Goal: Obtain resource: Download file/media

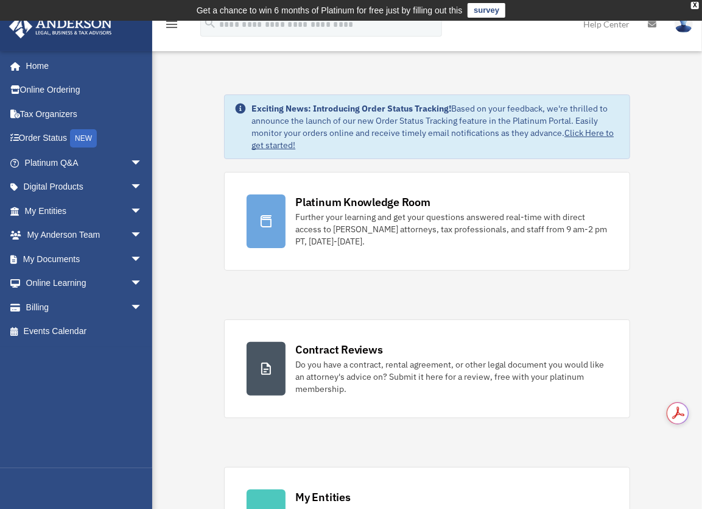
click at [68, 263] on link "My Documents arrow_drop_down" at bounding box center [85, 259] width 152 height 24
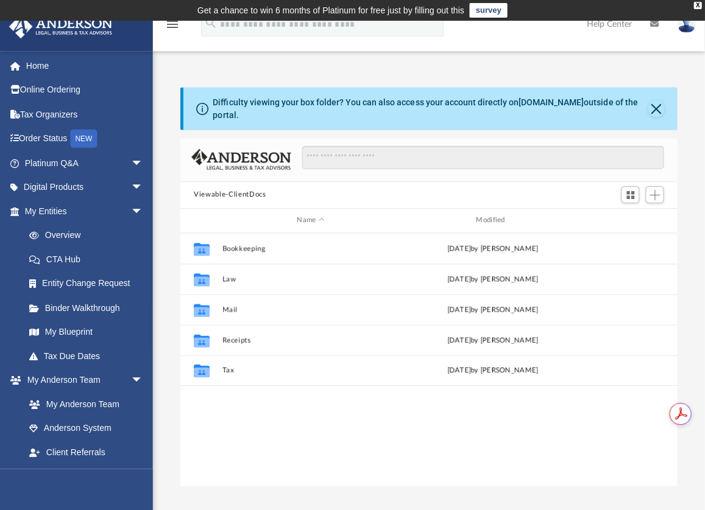
scroll to position [268, 487]
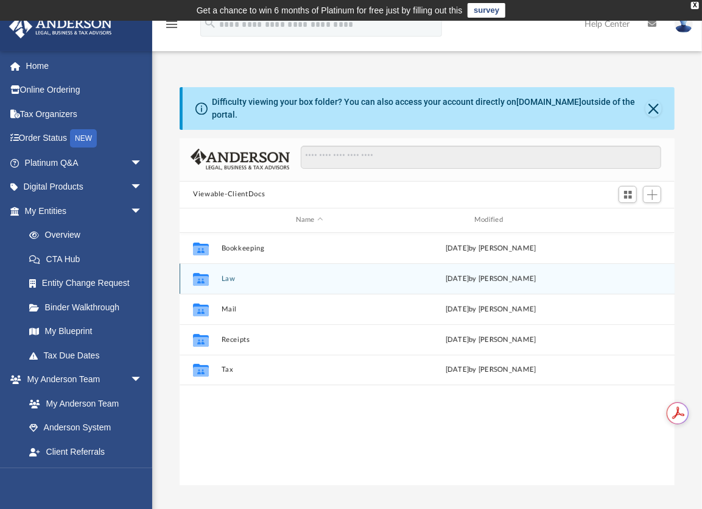
click at [225, 273] on div "Collaborated Folder Law [DATE] by [PERSON_NAME]" at bounding box center [427, 278] width 495 height 30
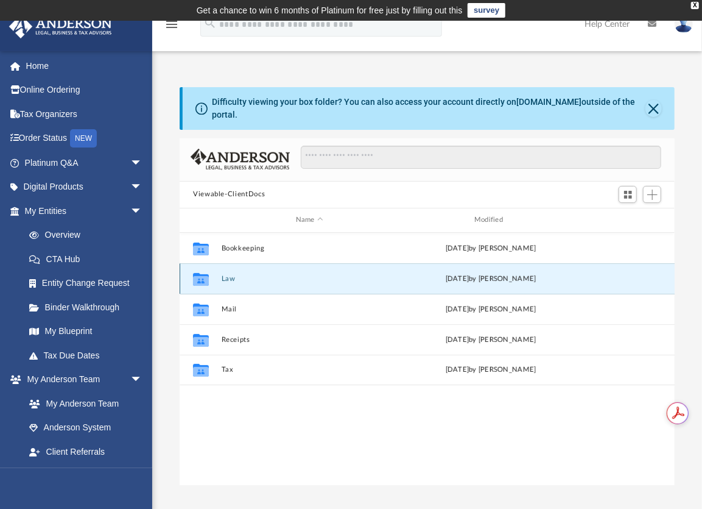
click at [200, 272] on icon "grid" at bounding box center [201, 278] width 16 height 13
click at [228, 275] on button "Law" at bounding box center [310, 279] width 176 height 8
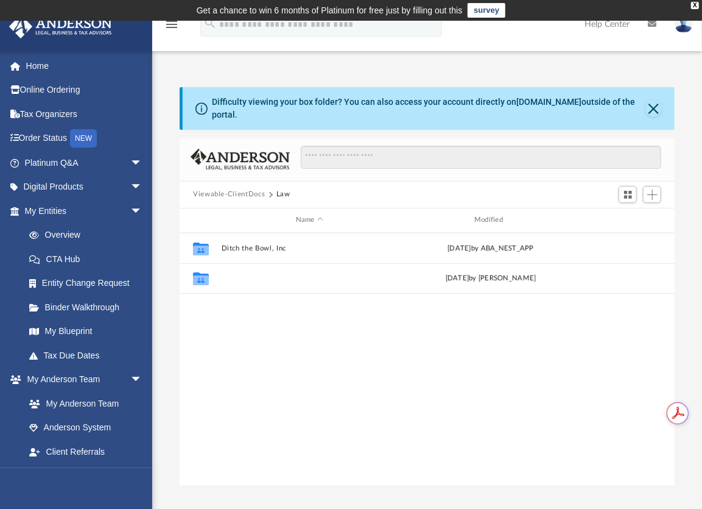
click at [254, 274] on button "Lampstand Financial, LLC" at bounding box center [310, 278] width 176 height 8
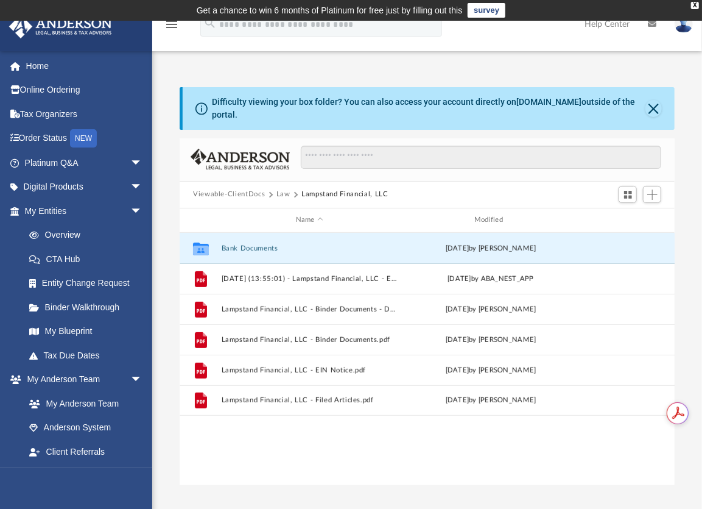
click at [251, 244] on button "Bank Documents" at bounding box center [310, 248] width 176 height 8
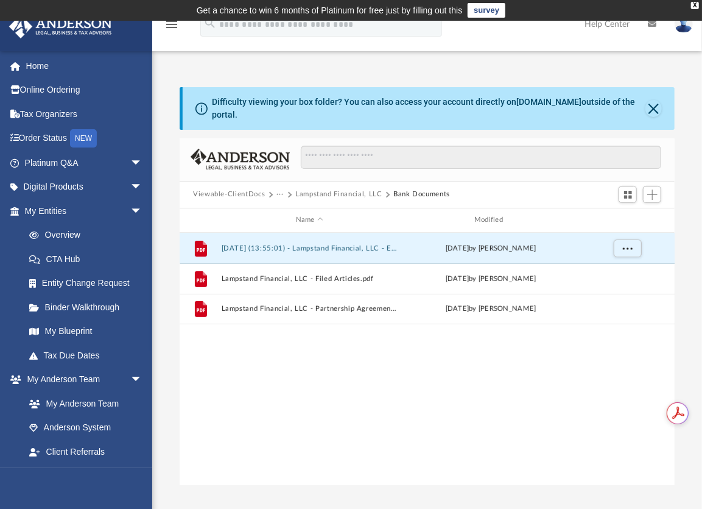
click at [297, 244] on button "[DATE] (13:55:01) - Lampstand Financial, LLC - EIN Letter from IRS.pdf" at bounding box center [310, 248] width 176 height 8
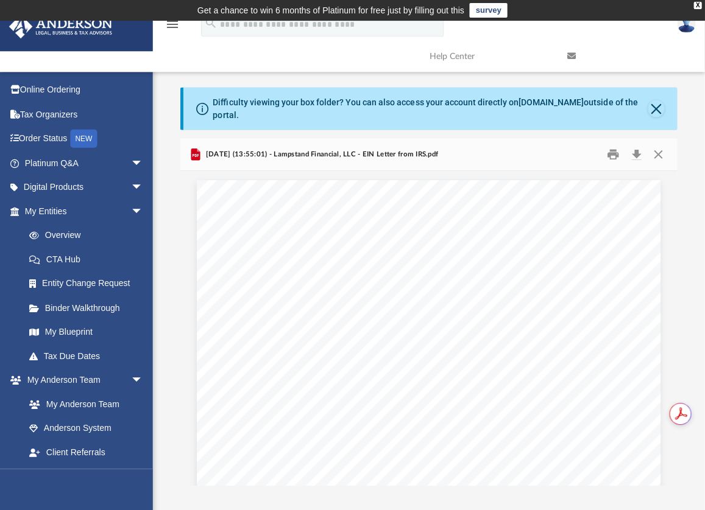
scroll to position [268, 488]
